Goal: Check status: Check status

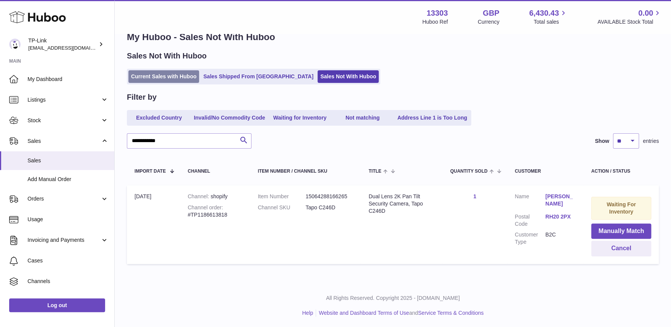
drag, startPoint x: 0, startPoint y: 0, endPoint x: 169, endPoint y: 73, distance: 184.4
click at [169, 73] on link "Current Sales with Huboo" at bounding box center [163, 76] width 71 height 13
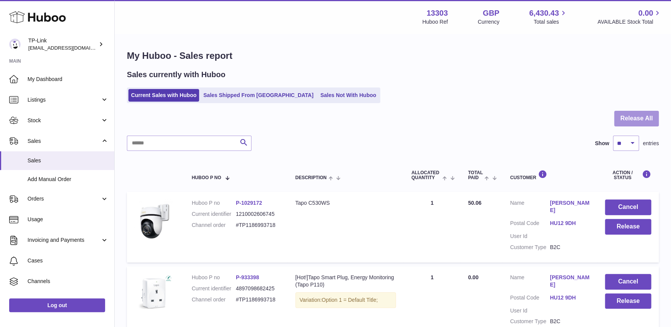
click at [631, 119] on button "Release All" at bounding box center [636, 119] width 45 height 16
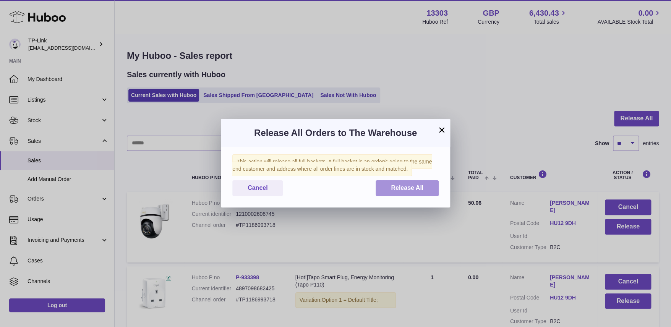
click at [404, 189] on span "Release All" at bounding box center [407, 187] width 32 height 6
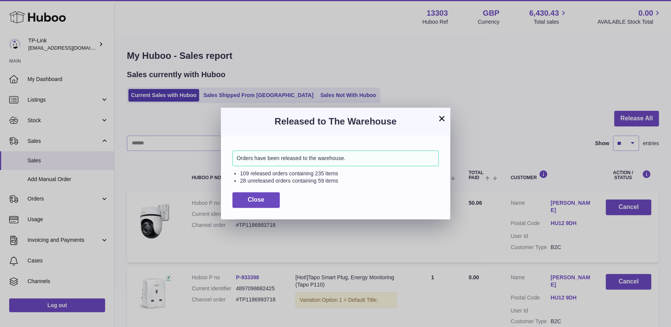
click at [439, 117] on button "×" at bounding box center [441, 118] width 9 height 9
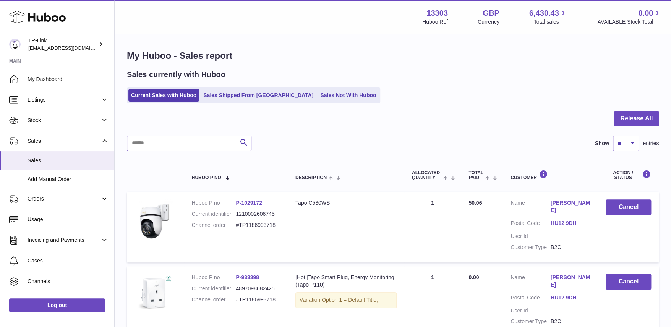
click at [158, 142] on input "text" at bounding box center [189, 143] width 124 height 15
paste input "**********"
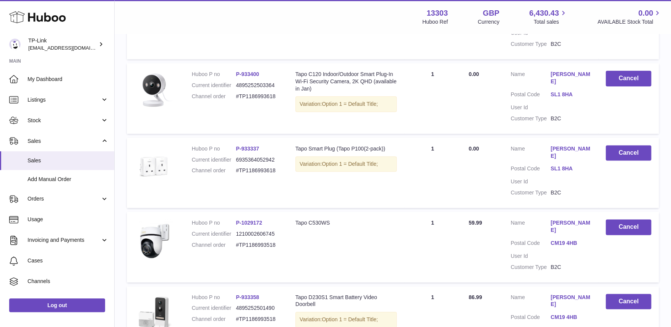
scroll to position [611, 0]
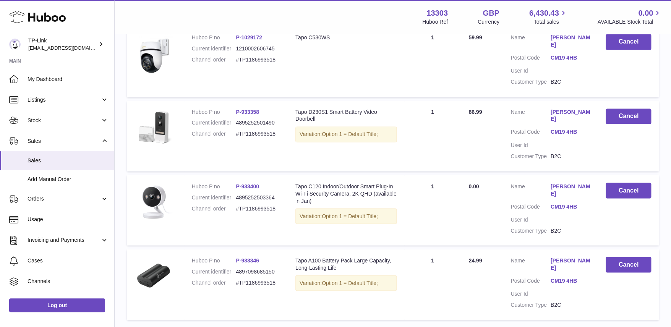
type input "**********"
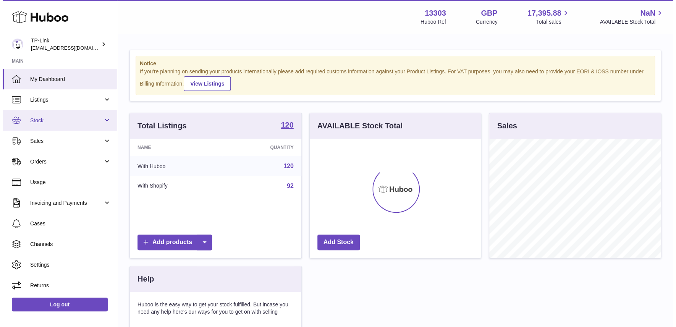
scroll to position [119, 171]
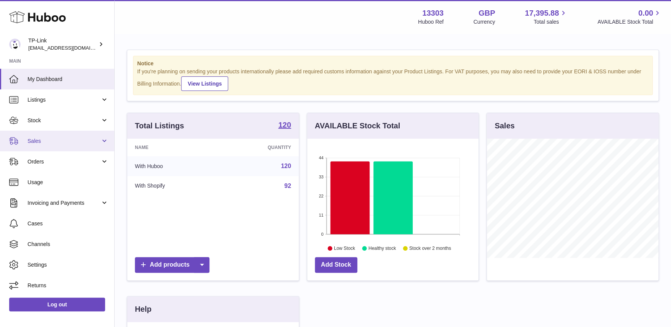
click at [51, 142] on span "Sales" at bounding box center [63, 140] width 73 height 7
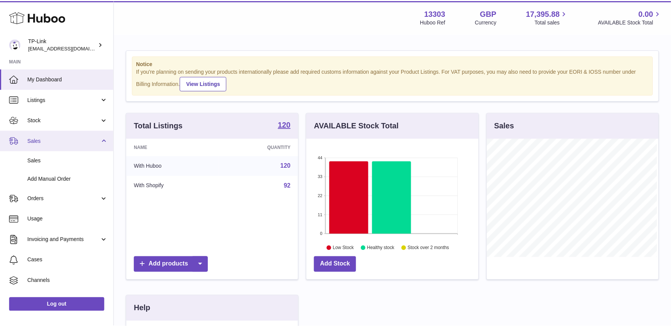
scroll to position [119, 173]
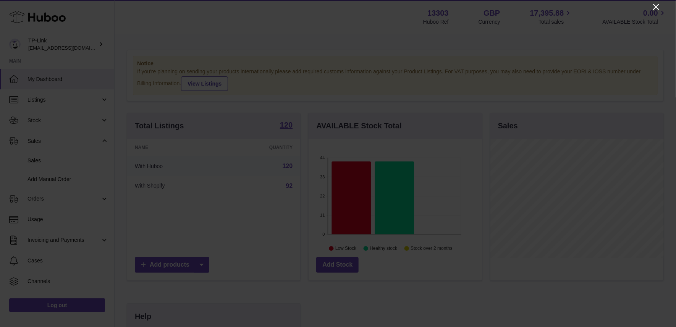
click at [657, 3] on icon "Close" at bounding box center [656, 6] width 9 height 9
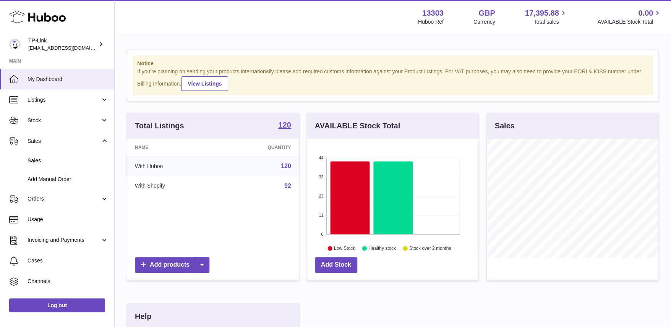
scroll to position [381780, 381728]
click at [56, 137] on link "Sales" at bounding box center [57, 141] width 114 height 21
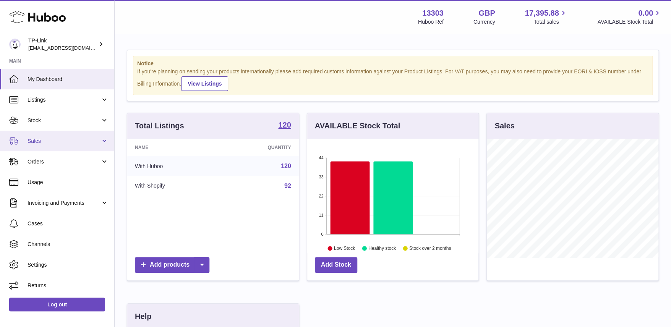
click at [49, 142] on span "Sales" at bounding box center [63, 140] width 73 height 7
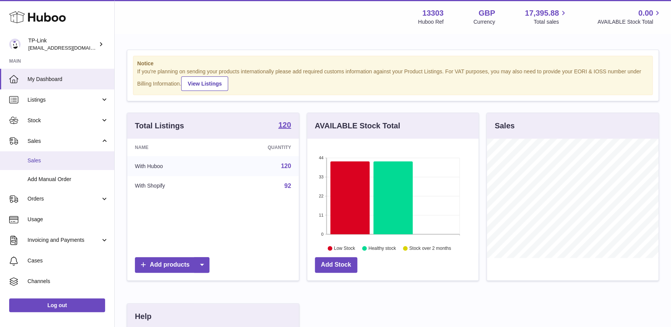
click at [43, 163] on span "Sales" at bounding box center [67, 160] width 81 height 7
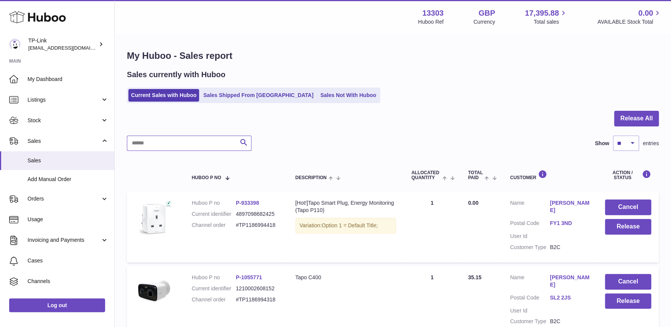
click at [200, 144] on input "text" at bounding box center [189, 143] width 124 height 15
paste input "**********"
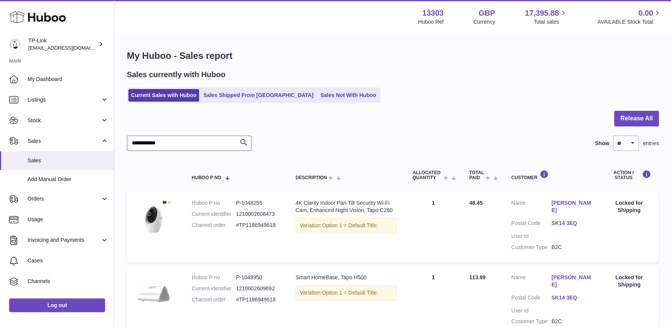
type input "**********"
drag, startPoint x: 614, startPoint y: 201, endPoint x: 643, endPoint y: 207, distance: 28.9
click at [643, 207] on div "Locked for Shipping" at bounding box center [628, 206] width 44 height 15
copy div "Locked for Shipping"
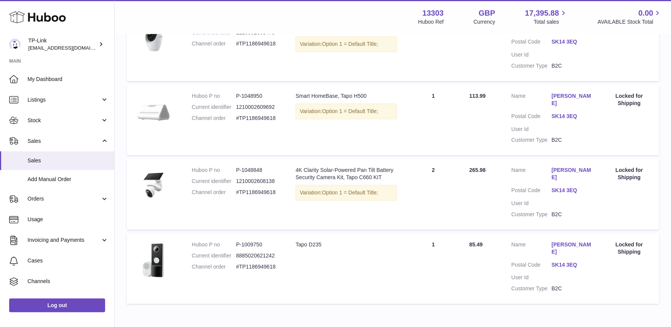
scroll to position [191, 0]
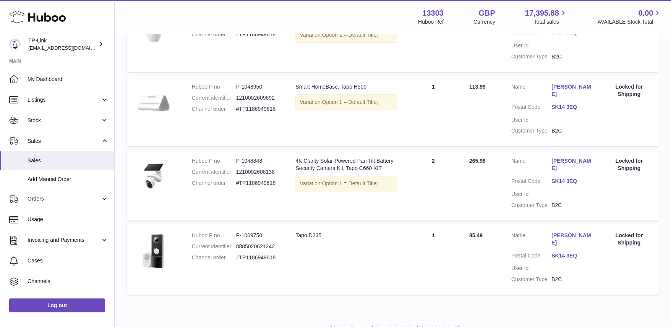
drag, startPoint x: 191, startPoint y: 290, endPoint x: 222, endPoint y: 299, distance: 31.5
click at [218, 325] on p "All Rights Reserved. Copyright 2025 - [DOMAIN_NAME]" at bounding box center [393, 328] width 544 height 7
drag, startPoint x: 662, startPoint y: 77, endPoint x: 648, endPoint y: 81, distance: 14.5
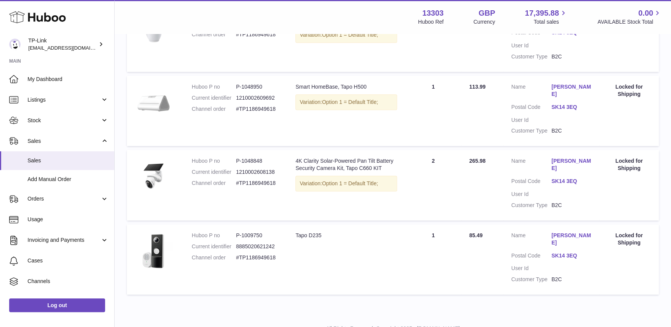
click at [662, 77] on div "**********" at bounding box center [393, 79] width 556 height 470
drag, startPoint x: 614, startPoint y: 75, endPoint x: 640, endPoint y: 85, distance: 27.2
click at [640, 85] on div "Locked for Shipping" at bounding box center [628, 90] width 44 height 15
copy div "Locked for Shipping"
